Goal: Navigation & Orientation: Find specific page/section

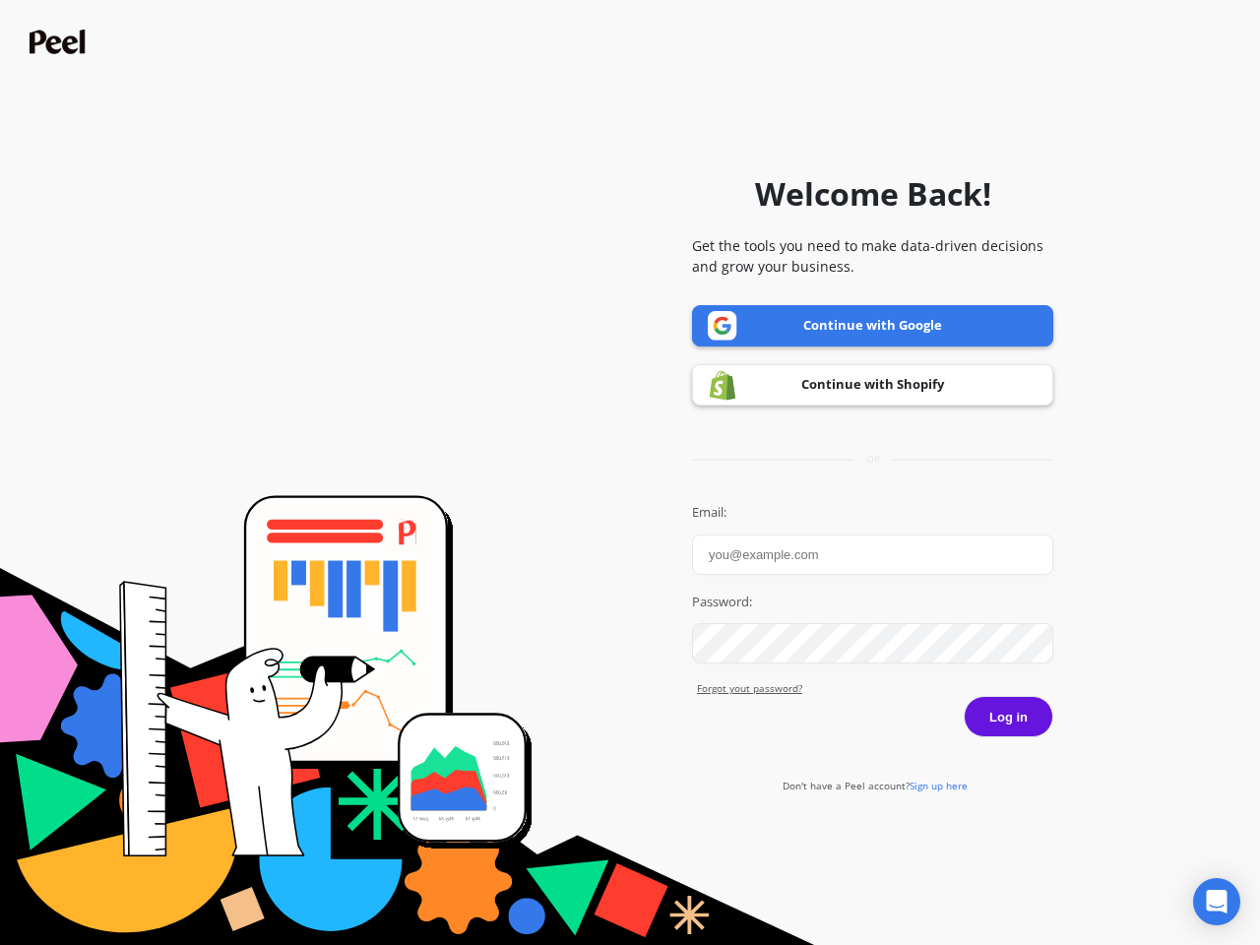
click at [1216, 901] on icon "Open Intercom Messenger" at bounding box center [1216, 902] width 21 height 24
